Goal: Check status

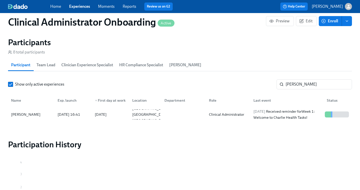
scroll to position [0, 1160]
click at [78, 8] on link "Experiences" at bounding box center [79, 6] width 21 height 5
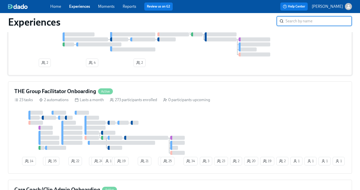
scroll to position [277, 0]
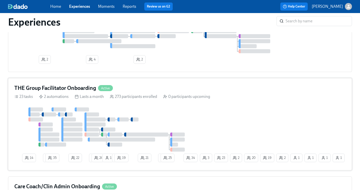
click at [203, 129] on div "14 2 35 22 1 24 1 1 19 21 1 25 2 19 1 1 20 23 2 34 1 3 1" at bounding box center [179, 135] width 331 height 57
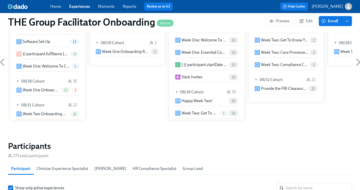
scroll to position [375, 0]
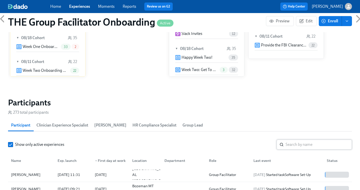
click at [293, 149] on input "search" at bounding box center [318, 145] width 66 height 10
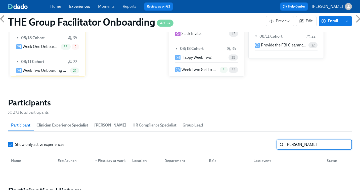
drag, startPoint x: 292, startPoint y: 146, endPoint x: 287, endPoint y: 146, distance: 5.0
click at [287, 146] on input "jeff leven" at bounding box center [318, 145] width 66 height 10
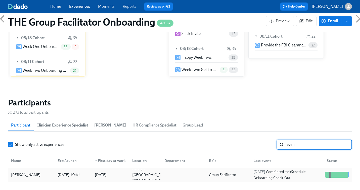
type input "leven"
click at [294, 176] on div "2025/08/20 Completed task Schedule Onboarding Check-Out!" at bounding box center [286, 175] width 71 height 12
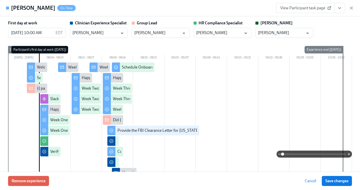
click at [337, 10] on icon "View task page" at bounding box center [339, 8] width 5 height 5
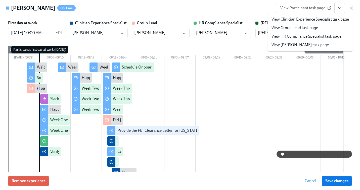
click at [310, 21] on link "View Clinician Experience Specialist task page" at bounding box center [309, 20] width 77 height 6
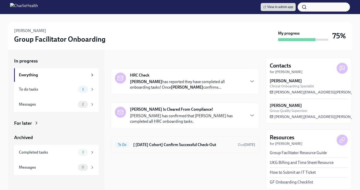
click at [151, 148] on div "To Do [ [DATE] Cohort] Confirm Successful Check-Out Due [DATE]" at bounding box center [185, 145] width 140 height 8
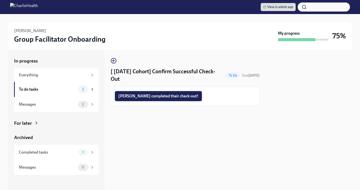
click at [154, 96] on span "[PERSON_NAME] completed their check-out!" at bounding box center [158, 96] width 80 height 5
